Goal: Information Seeking & Learning: Learn about a topic

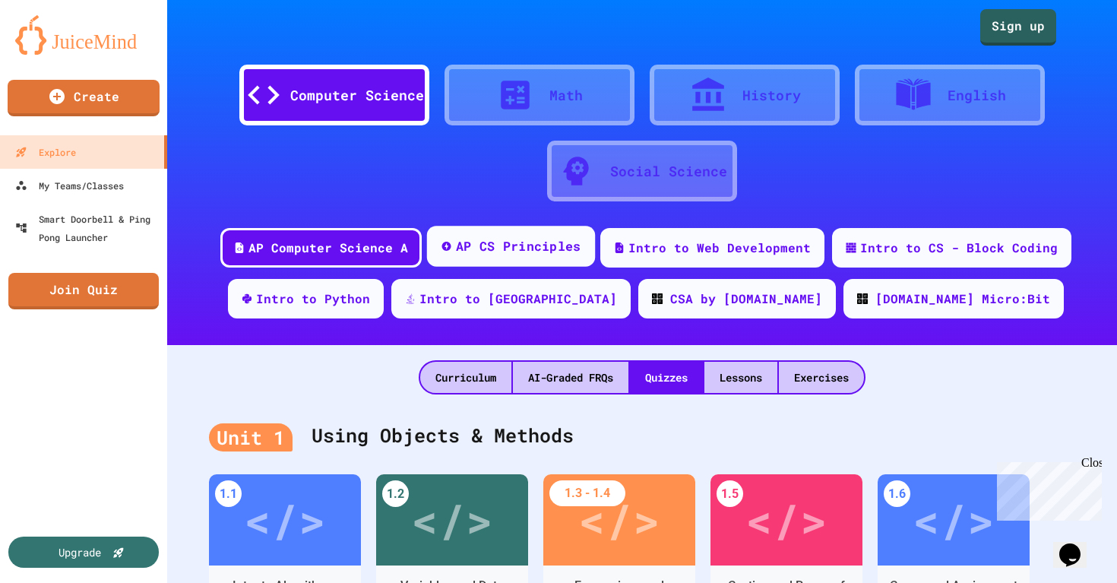
click at [510, 245] on div "AP CS Principles" at bounding box center [518, 246] width 125 height 19
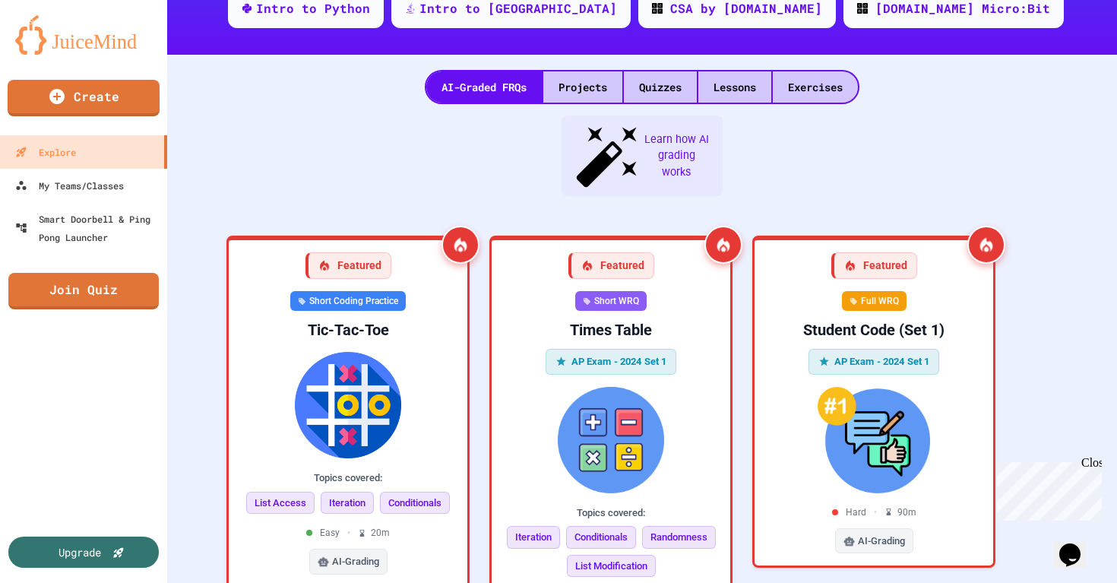
scroll to position [302, 0]
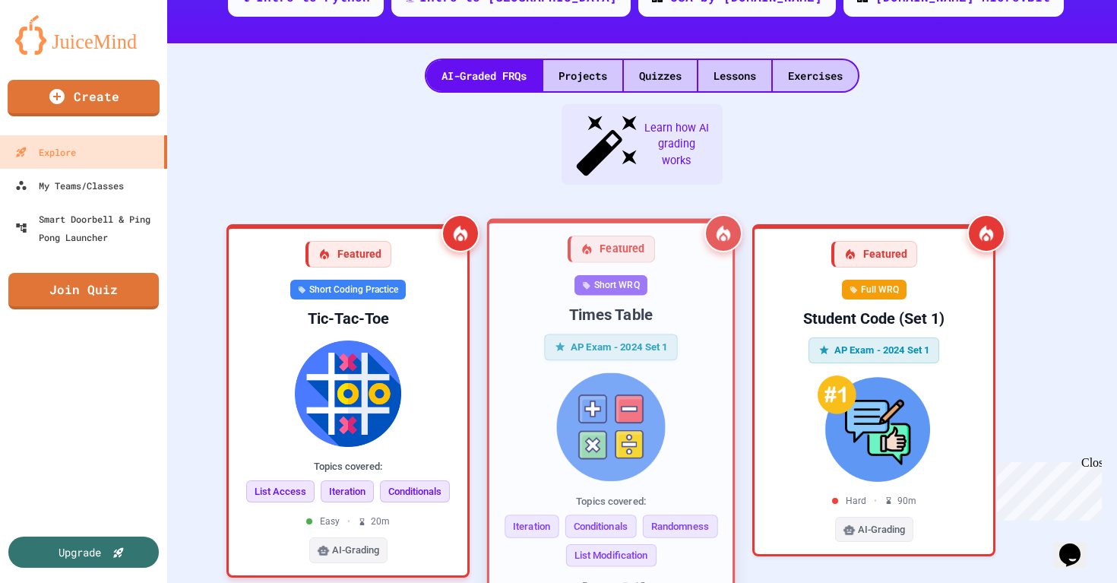
click at [626, 380] on img at bounding box center [611, 426] width 219 height 109
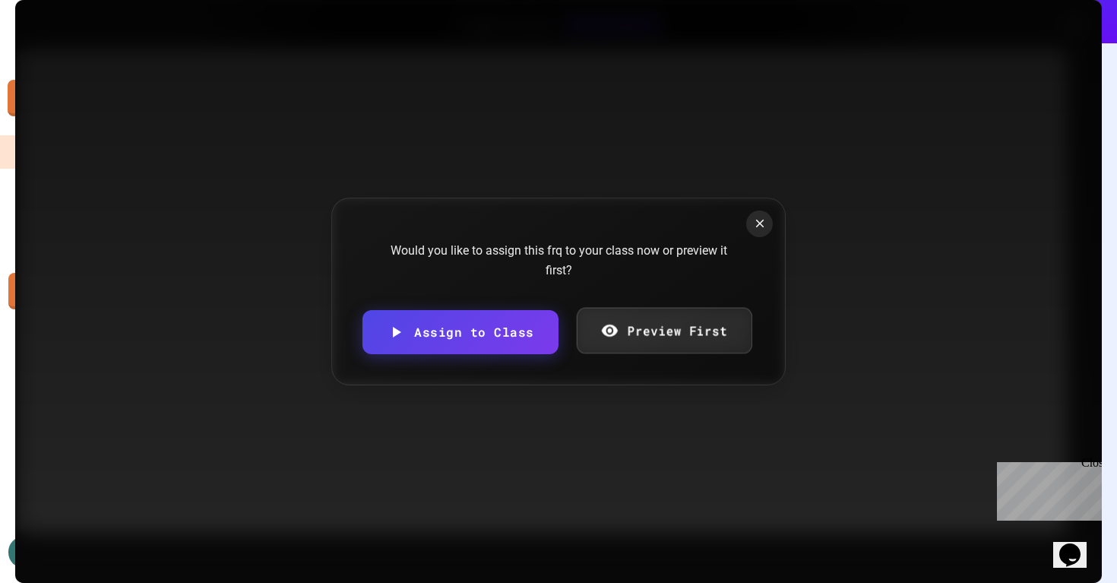
click at [634, 324] on link "Preview First" at bounding box center [664, 331] width 176 height 46
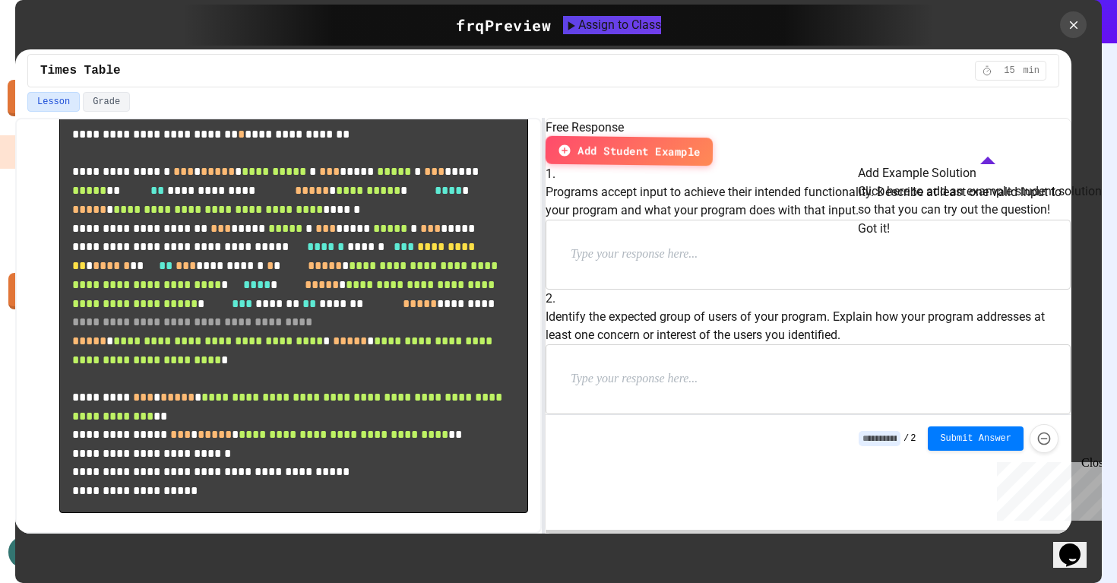
scroll to position [285, 0]
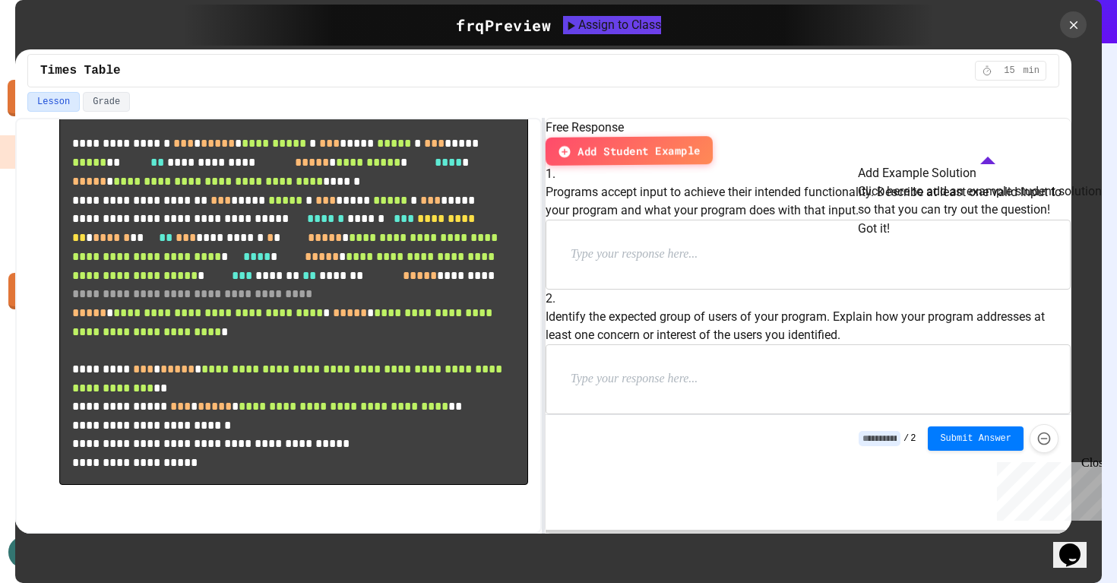
click at [890, 238] on button "Got it!" at bounding box center [874, 229] width 32 height 18
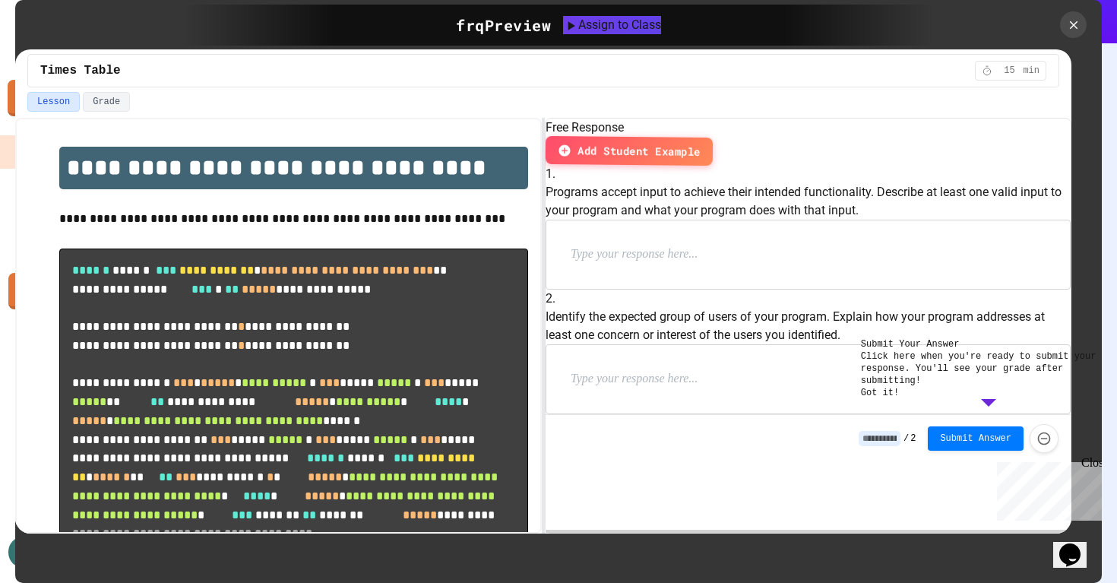
scroll to position [0, 0]
click at [1072, 27] on icon at bounding box center [1073, 25] width 10 height 10
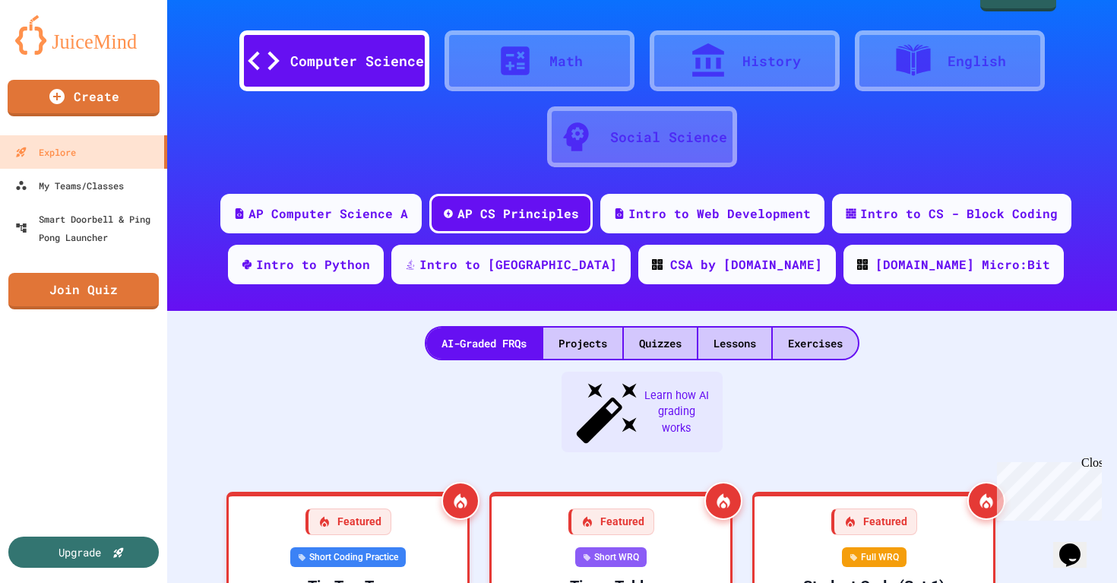
scroll to position [32, 0]
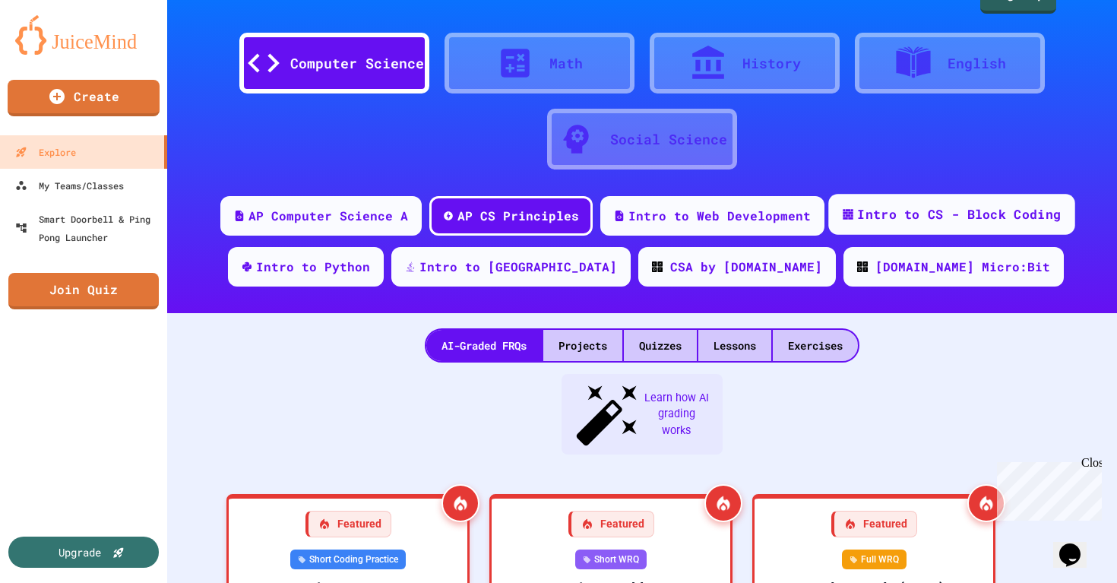
click at [976, 203] on div "Intro to CS - Block Coding" at bounding box center [951, 214] width 246 height 41
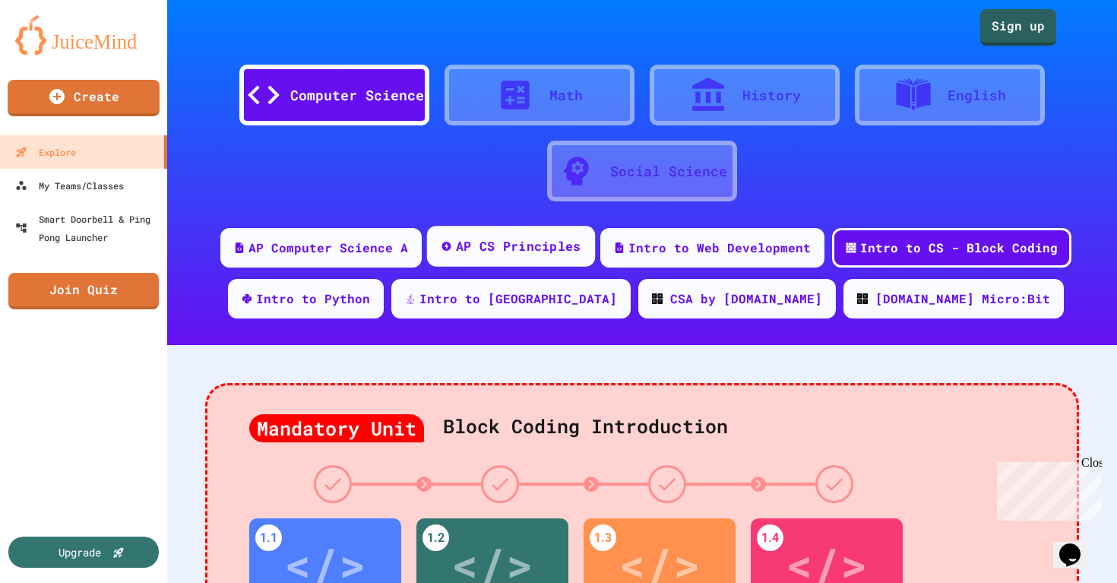
click at [552, 242] on div "AP CS Principles" at bounding box center [518, 246] width 125 height 19
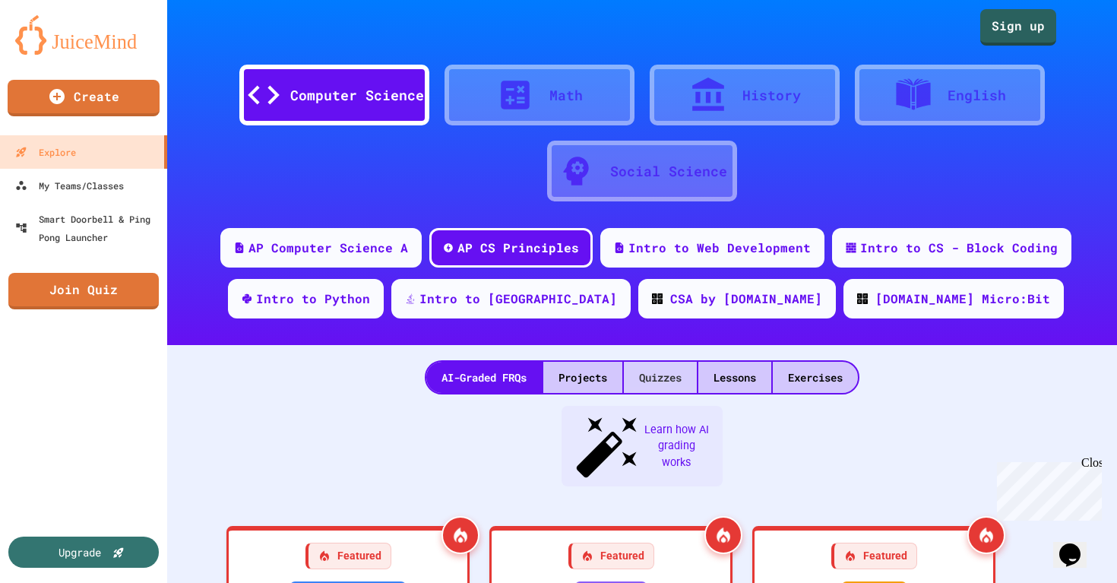
click at [665, 378] on div "Quizzes" at bounding box center [660, 377] width 73 height 31
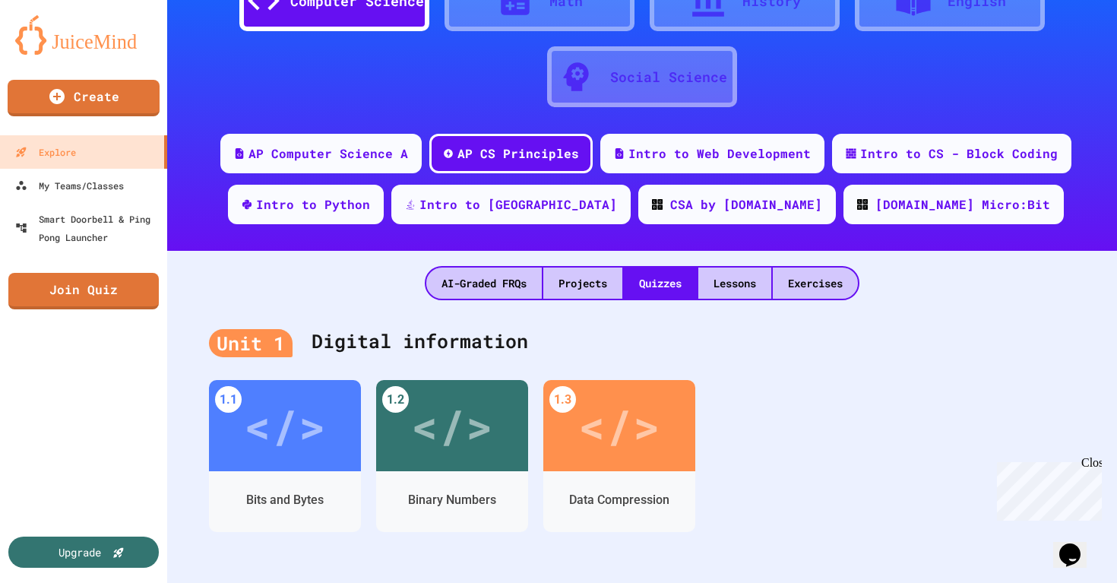
scroll to position [104, 0]
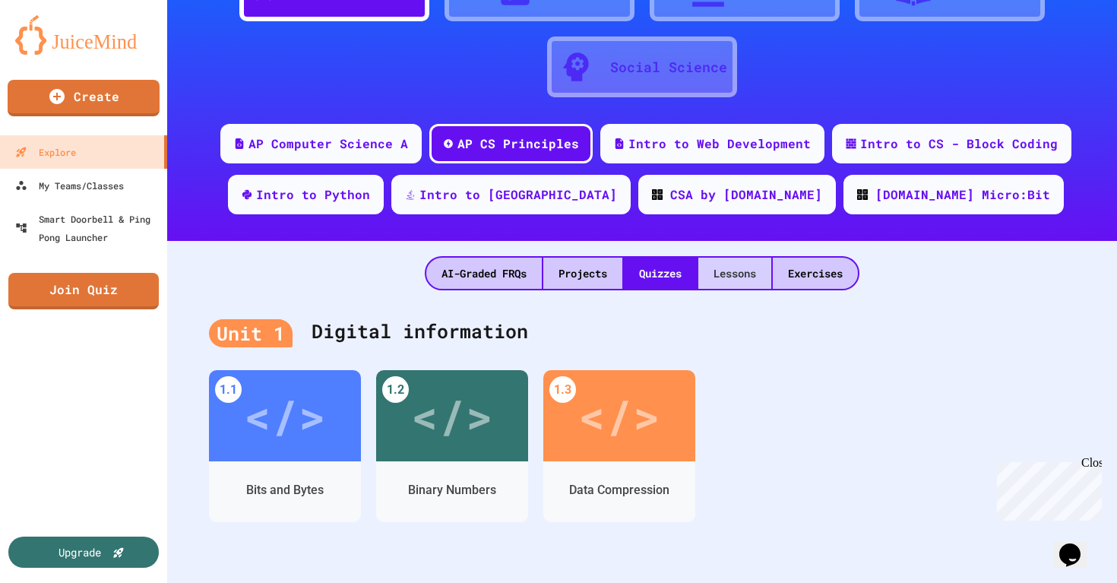
click at [739, 274] on div "Lessons" at bounding box center [734, 273] width 73 height 31
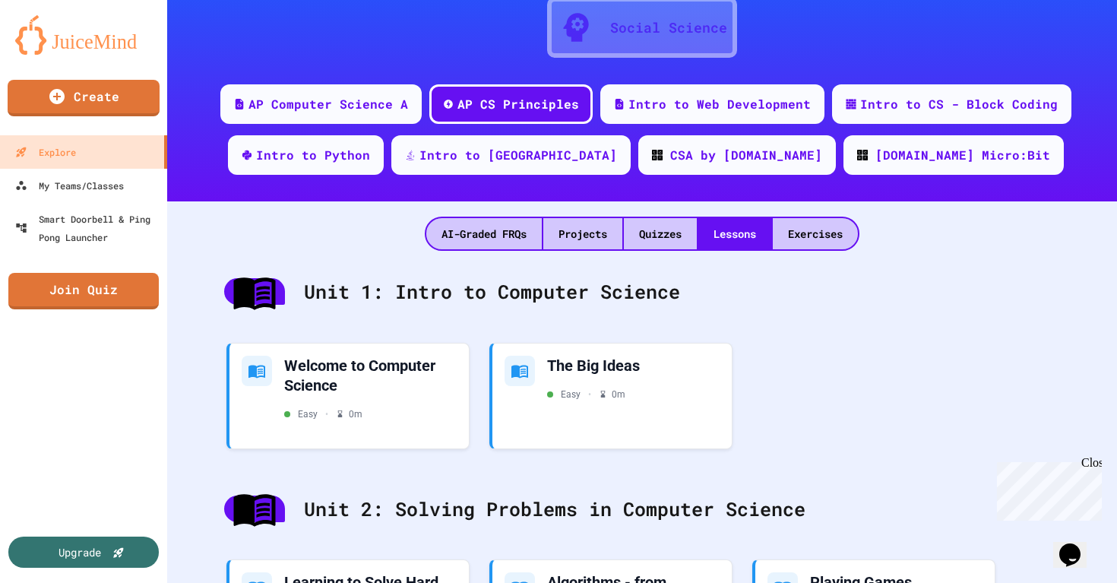
scroll to position [131, 0]
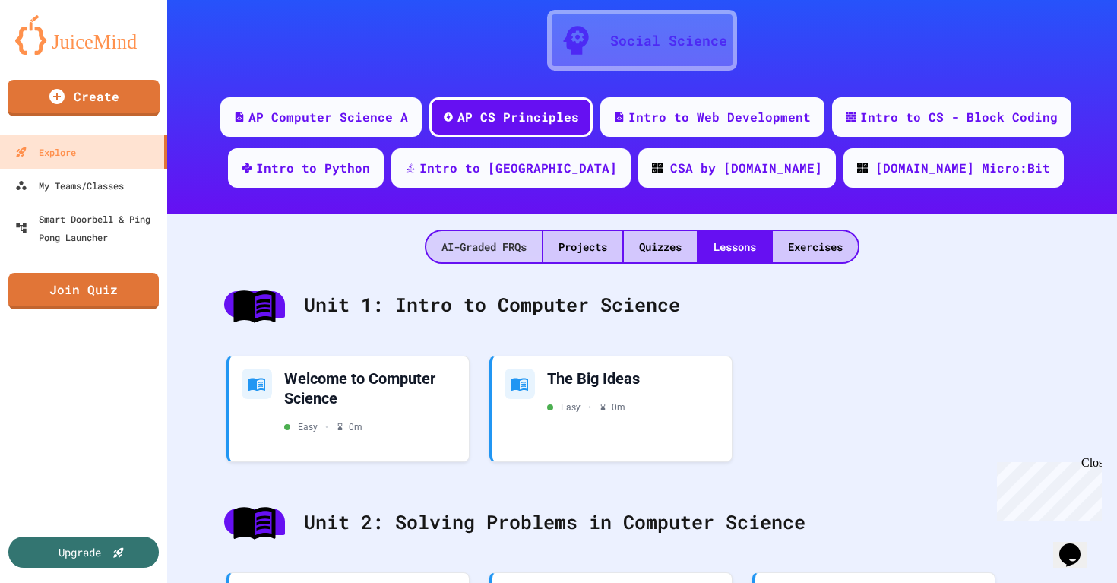
click at [502, 248] on div "AI-Graded FRQs" at bounding box center [483, 246] width 115 height 31
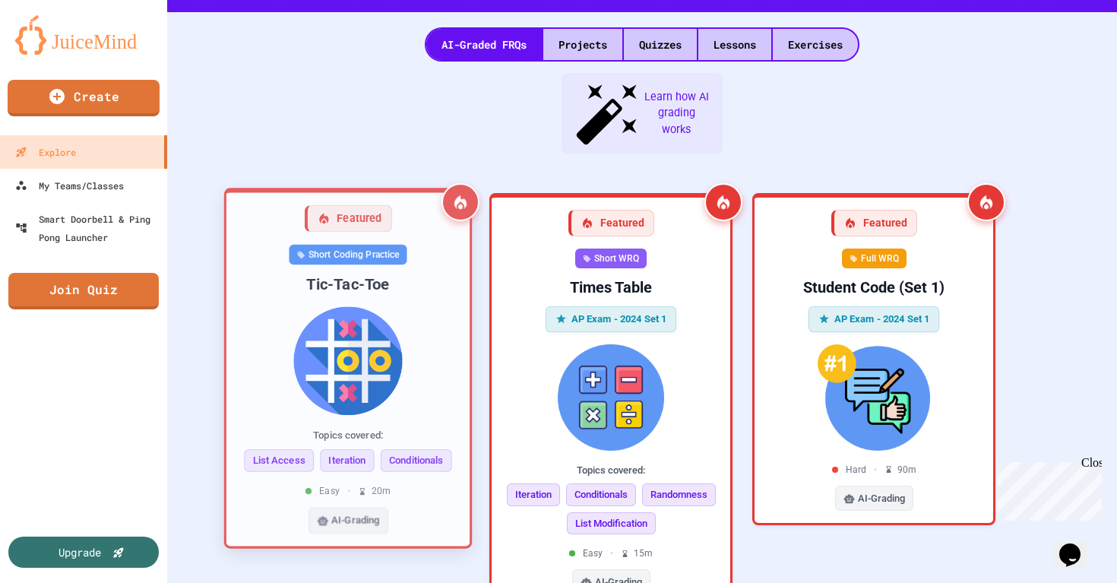
scroll to position [337, 0]
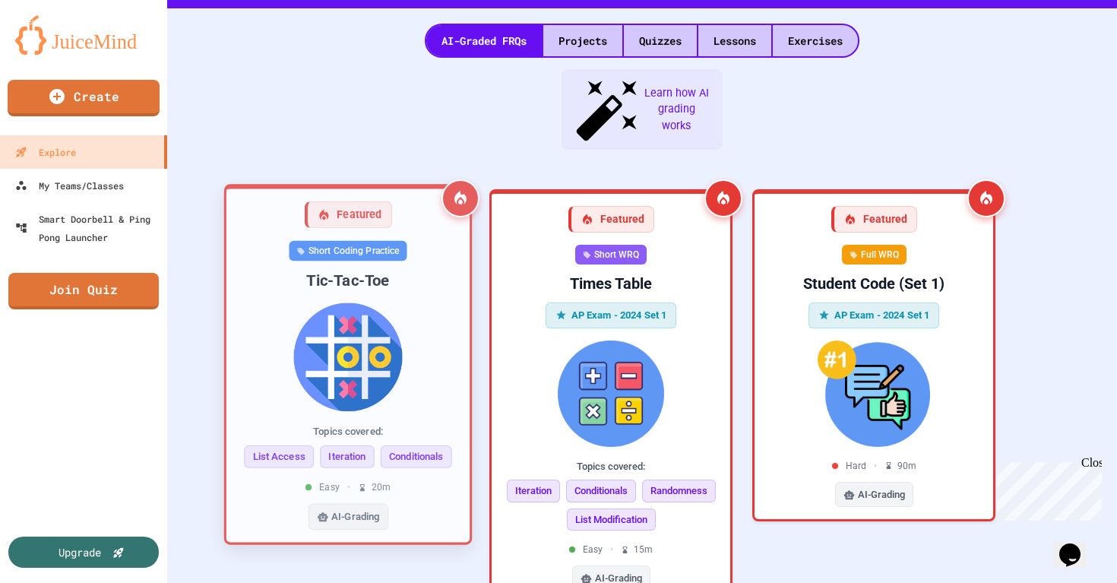
click at [356, 302] on img at bounding box center [348, 356] width 219 height 109
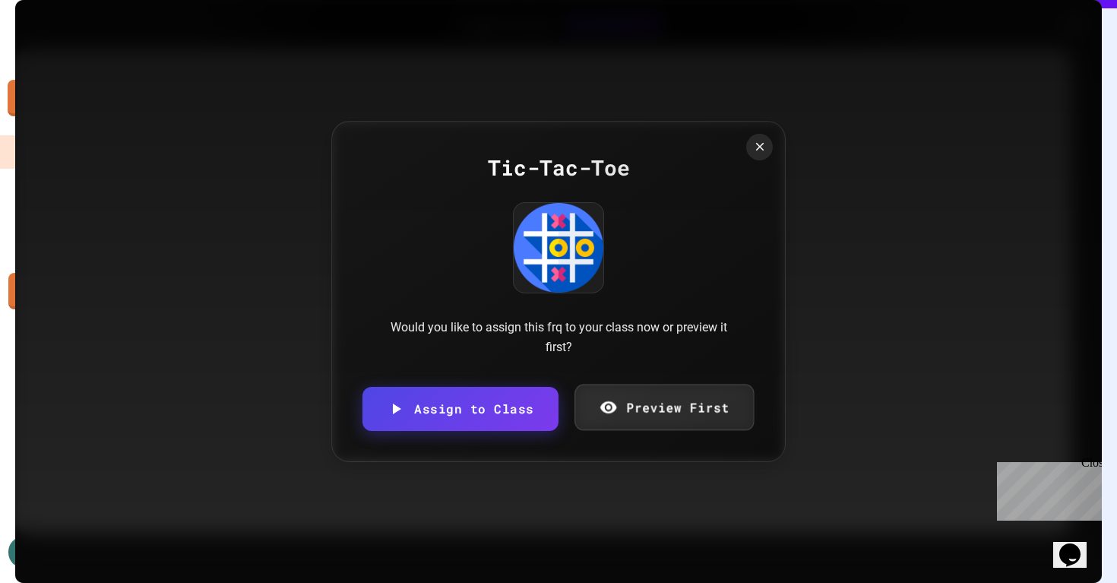
click at [633, 407] on link "Preview First" at bounding box center [663, 407] width 179 height 46
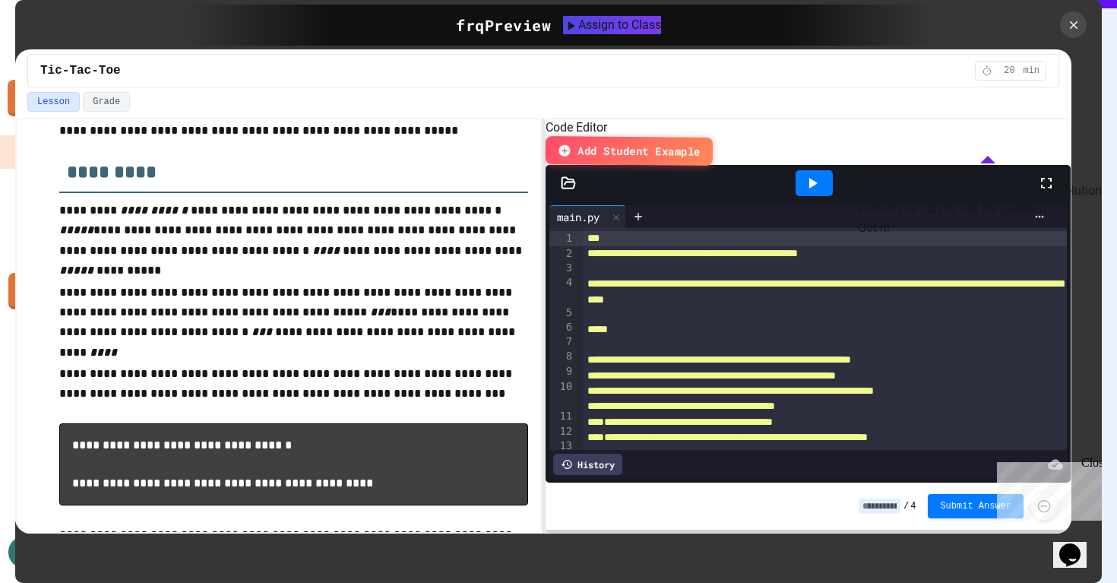
scroll to position [236, 0]
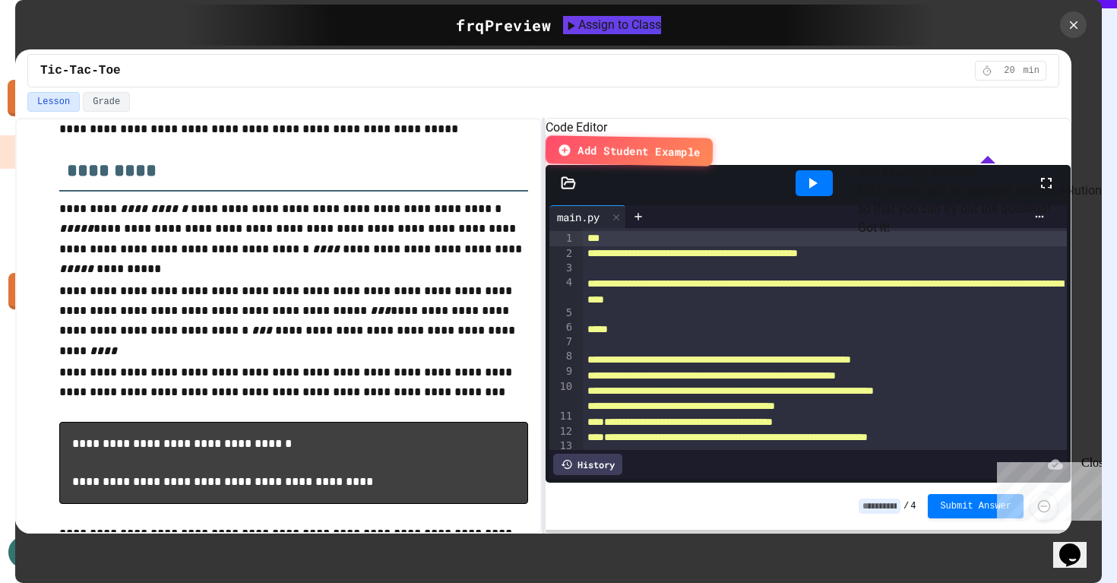
click at [890, 237] on button "Got it!" at bounding box center [874, 228] width 32 height 18
click at [1092, 465] on div "Close" at bounding box center [1090, 465] width 19 height 19
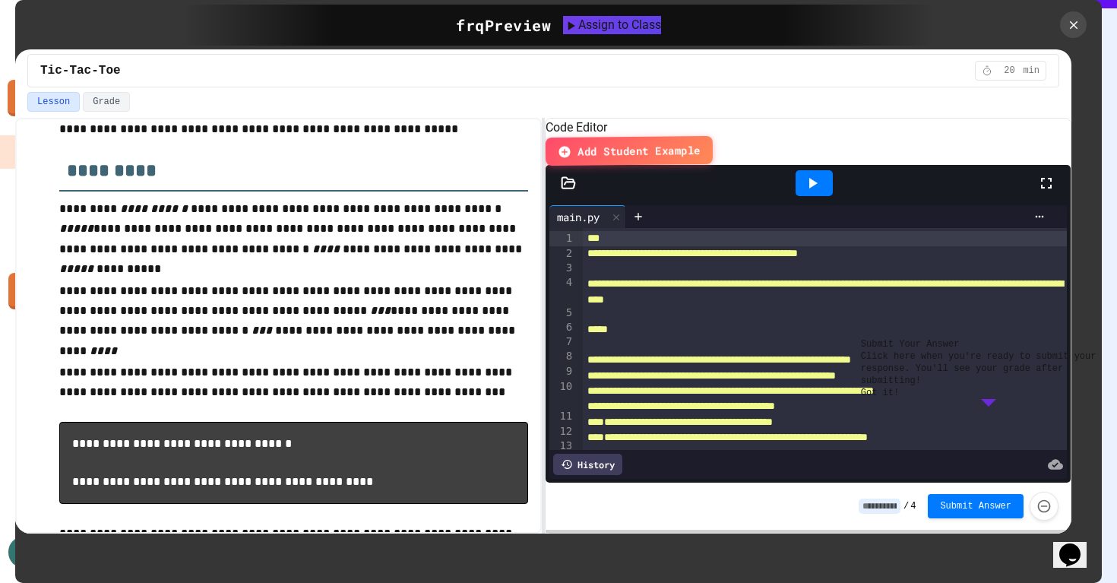
click at [899, 399] on button "Got it!" at bounding box center [880, 393] width 38 height 12
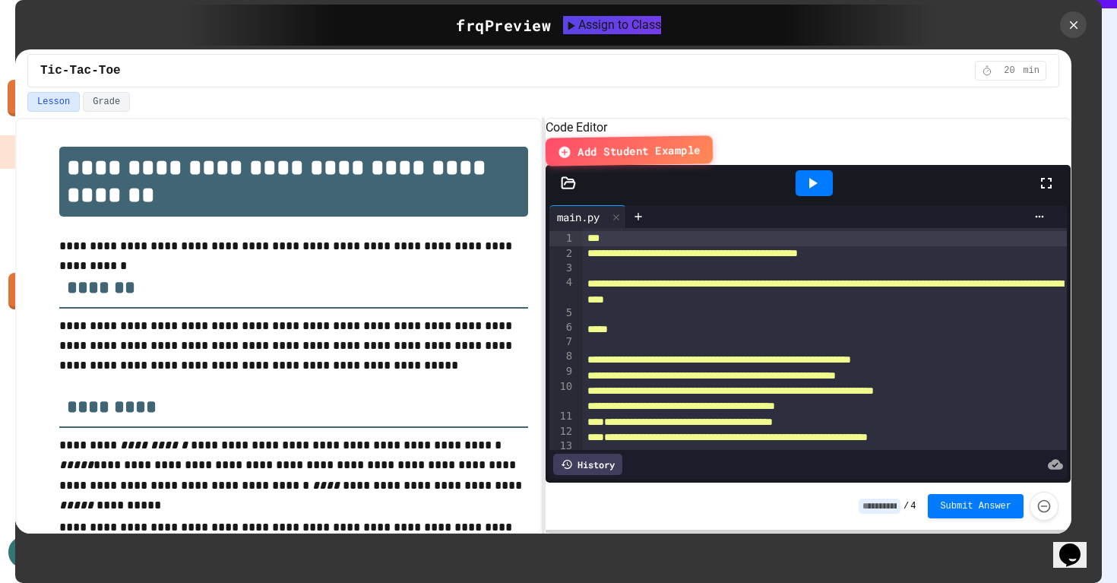
scroll to position [0, 0]
click at [817, 183] on icon at bounding box center [812, 183] width 18 height 18
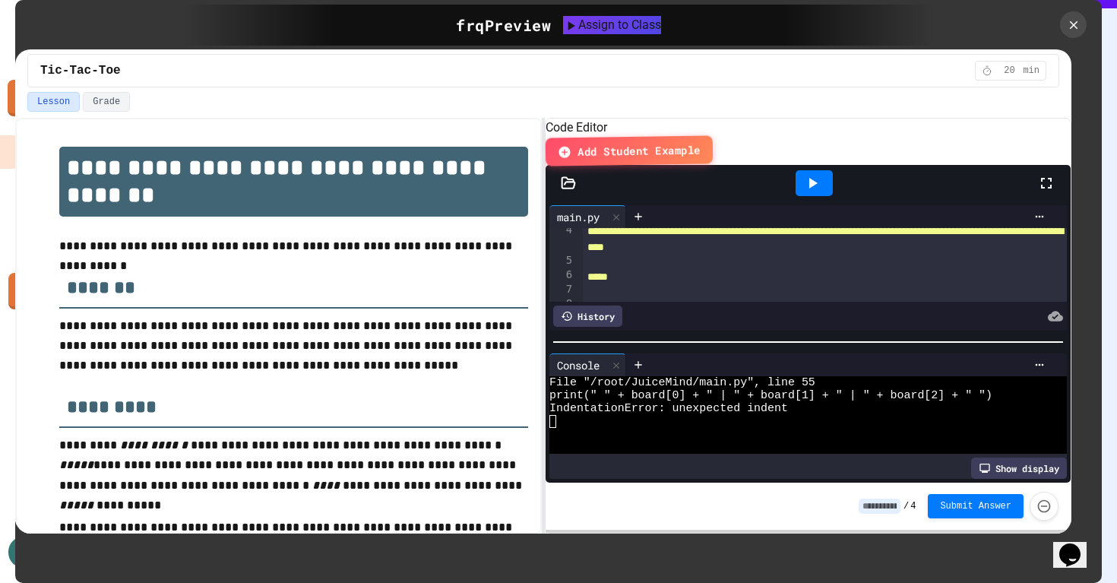
scroll to position [43, 0]
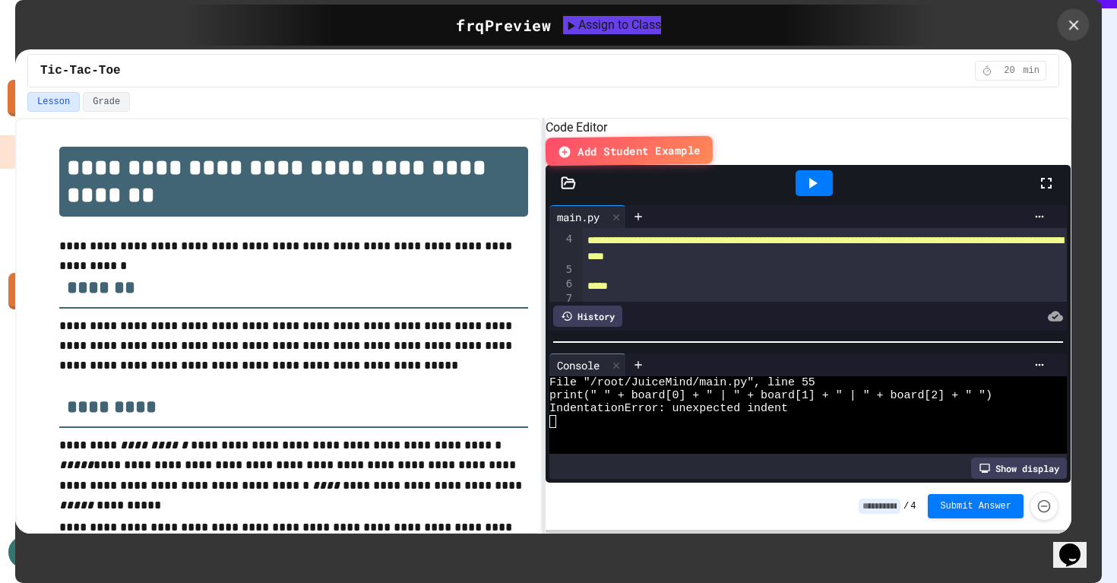
click at [1074, 28] on icon at bounding box center [1073, 25] width 17 height 17
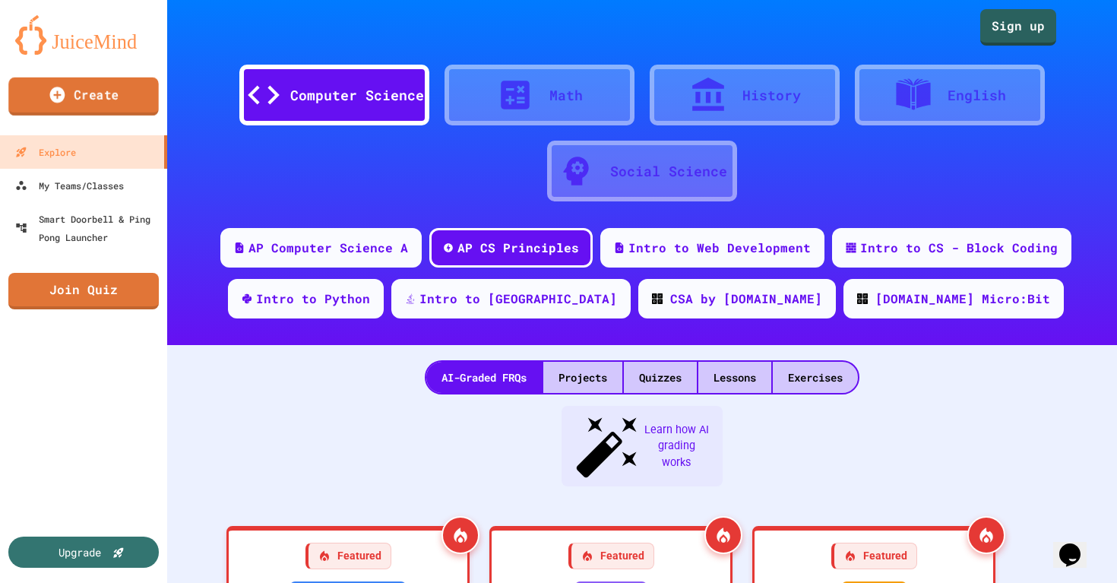
click at [97, 97] on link "Create" at bounding box center [83, 97] width 150 height 38
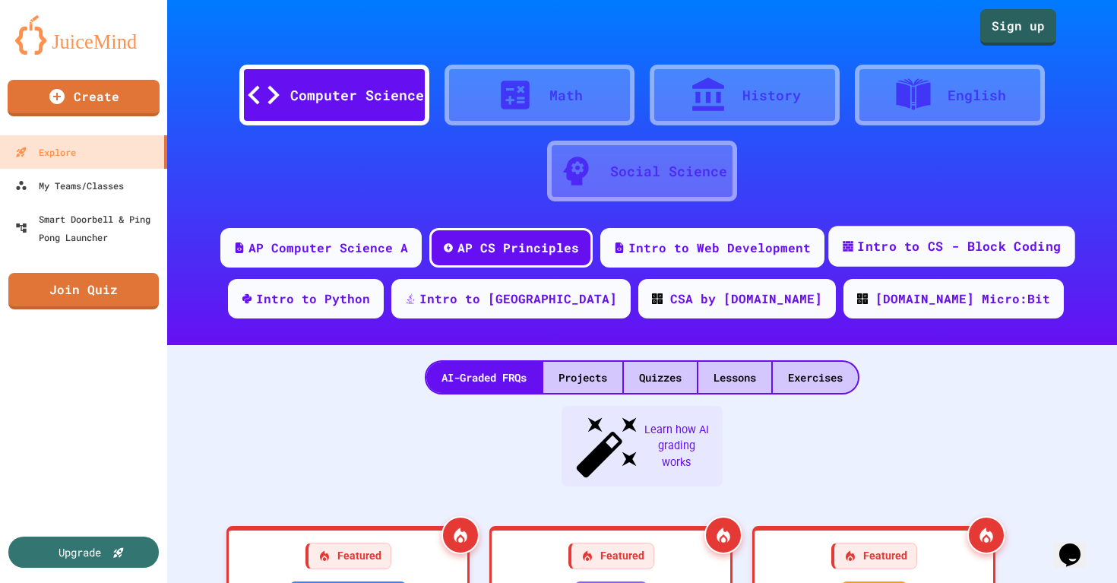
click at [932, 246] on div "Intro to CS - Block Coding" at bounding box center [959, 246] width 204 height 19
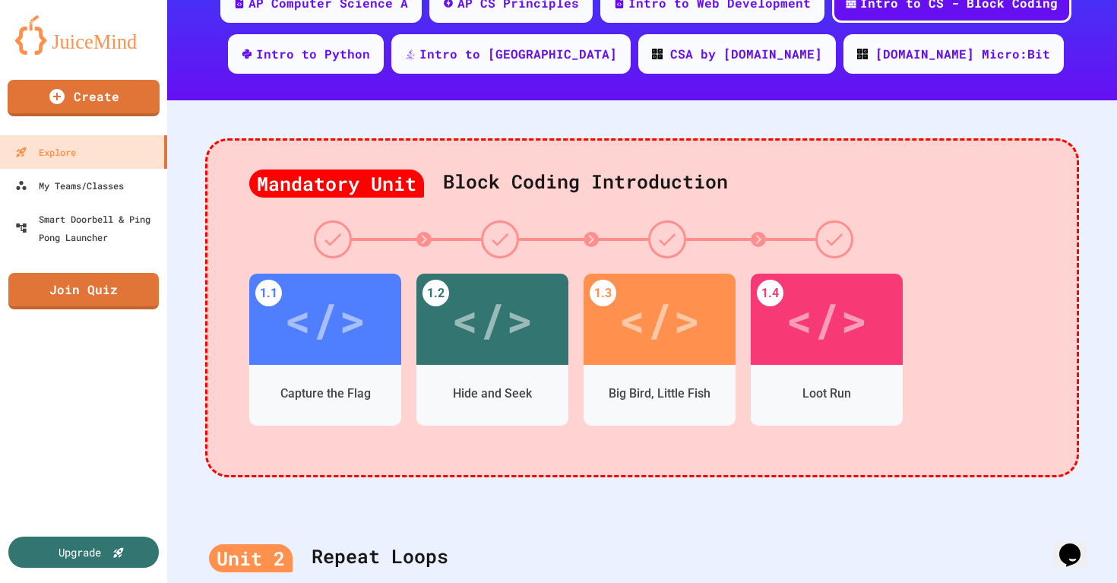
scroll to position [125, 0]
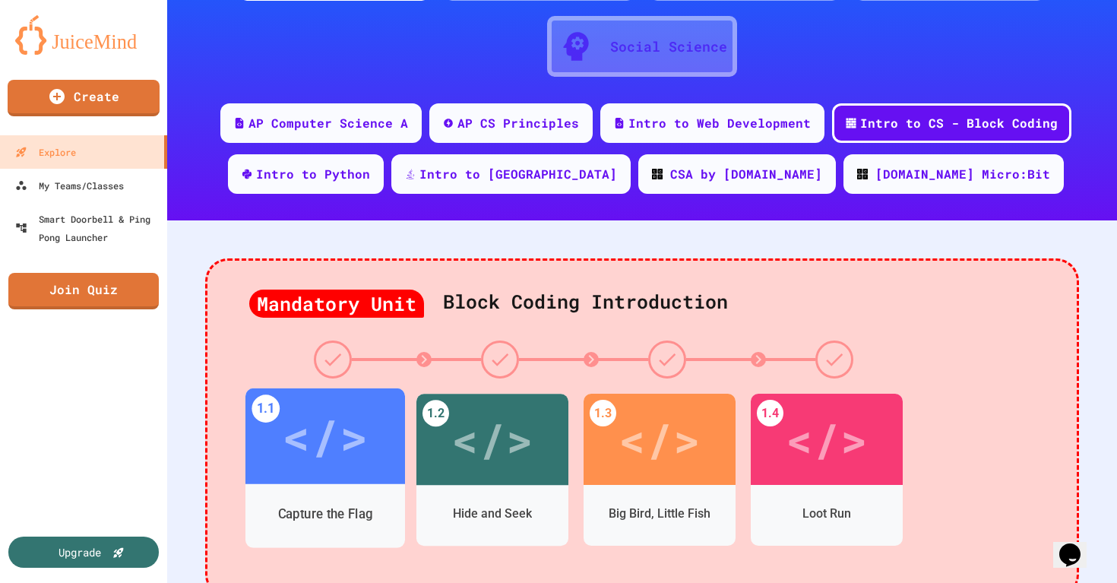
click at [378, 448] on div "</>" at bounding box center [325, 436] width 160 height 96
click at [1075, 201] on div "AP Computer Science A AP CS Principles Intro to Web Development Intro to CS - B…" at bounding box center [642, 154] width 950 height 102
